Goal: Navigation & Orientation: Find specific page/section

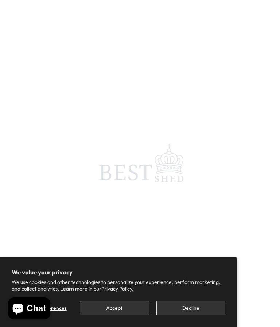
click at [116, 308] on button "Accept" at bounding box center [114, 308] width 69 height 14
click at [117, 314] on button "Accept" at bounding box center [114, 308] width 69 height 14
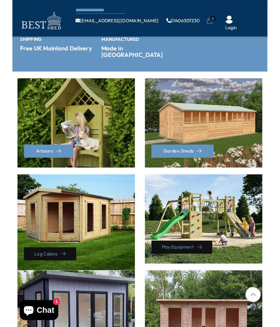
scroll to position [270, 0]
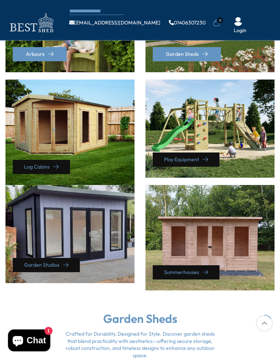
click at [229, 241] on div "Summerhouses" at bounding box center [210, 237] width 129 height 105
click at [208, 265] on link "Summerhouses" at bounding box center [186, 272] width 67 height 14
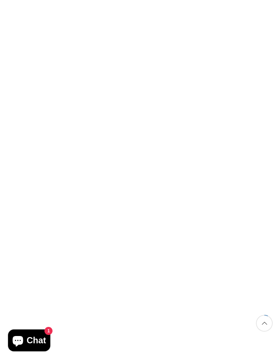
scroll to position [93, 0]
